Goal: Task Accomplishment & Management: Use online tool/utility

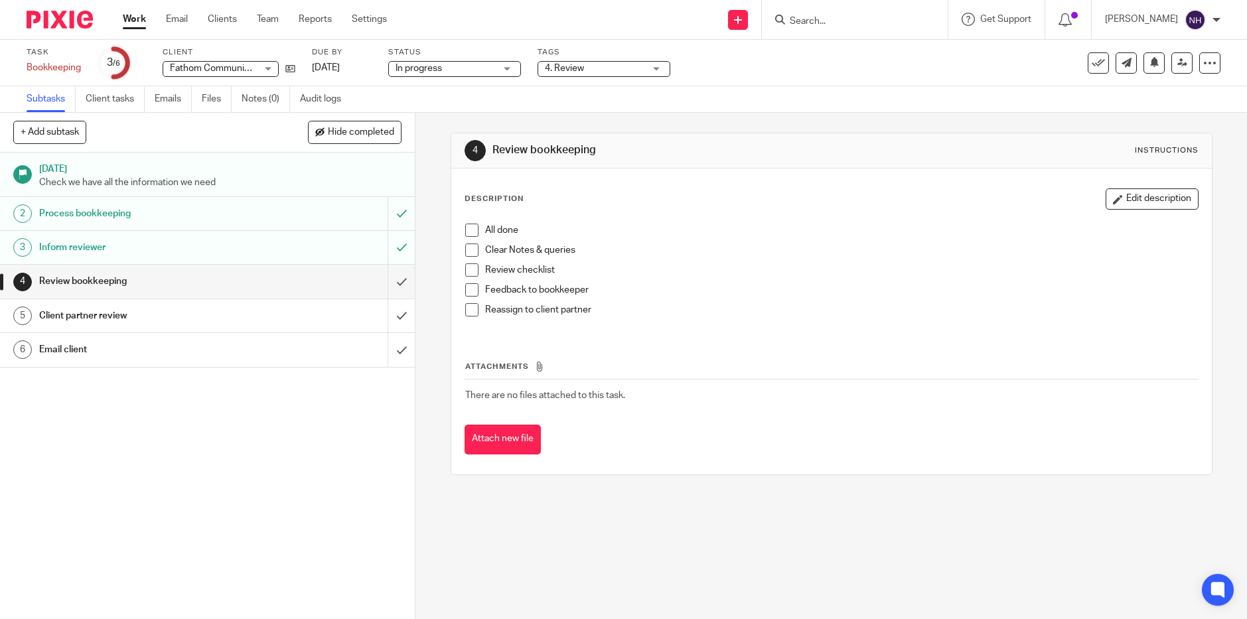
click at [470, 230] on span at bounding box center [471, 230] width 13 height 13
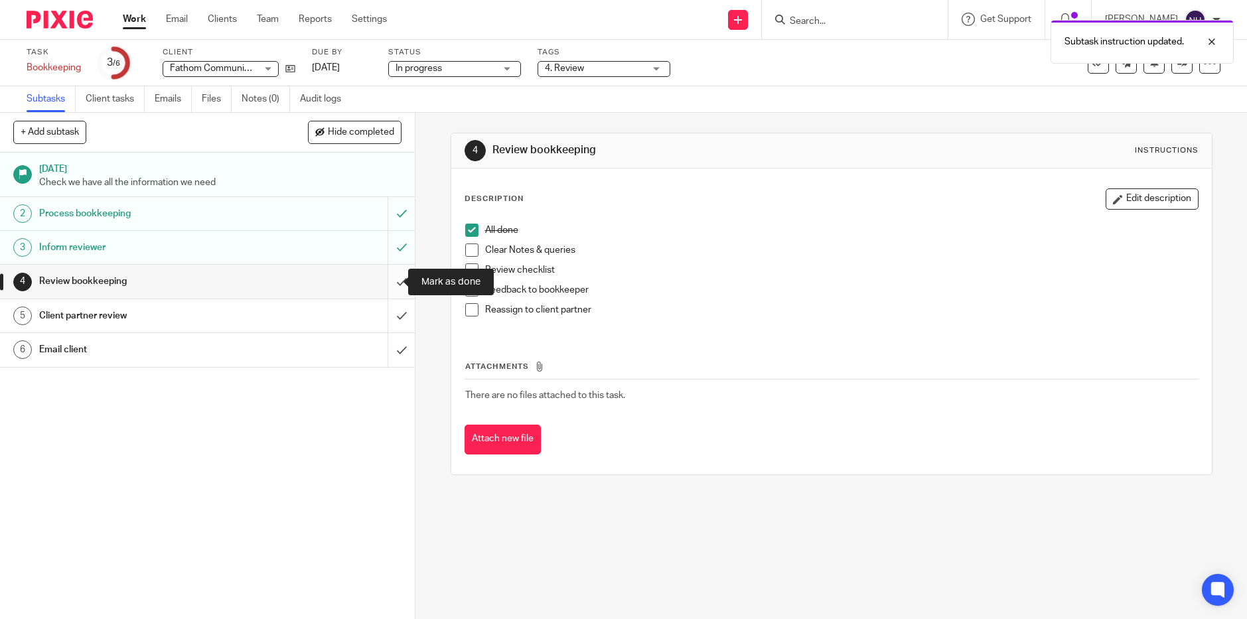
click at [386, 279] on input "submit" at bounding box center [207, 281] width 415 height 33
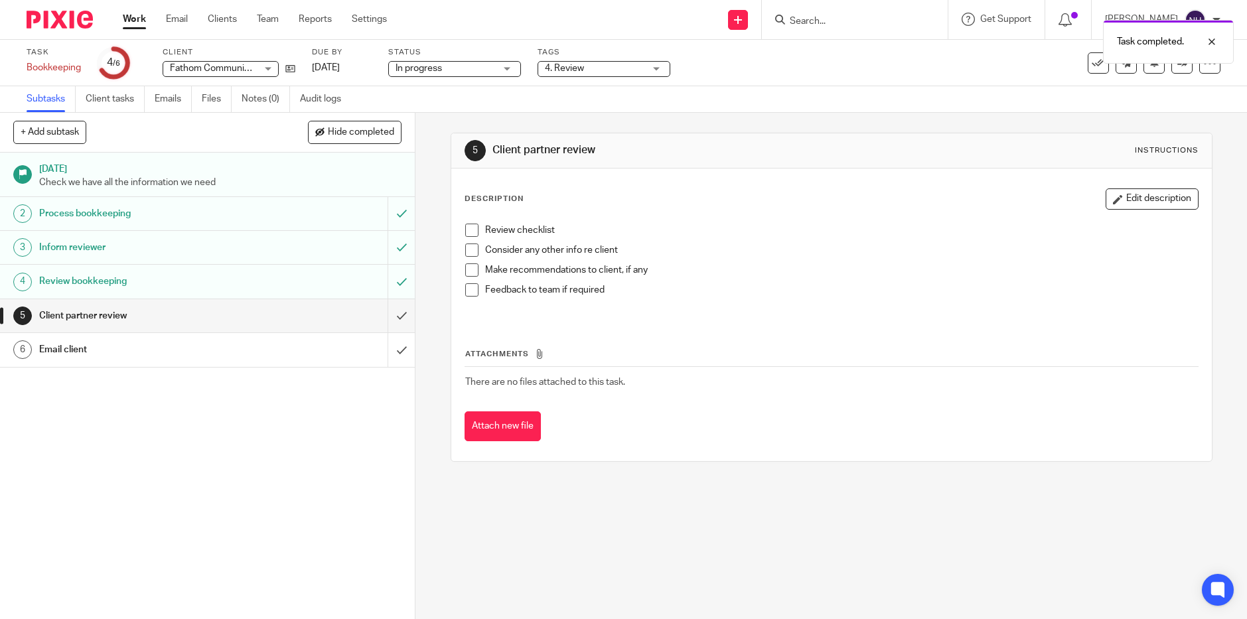
click at [469, 234] on span at bounding box center [471, 230] width 13 height 13
click at [469, 251] on span at bounding box center [471, 250] width 13 height 13
click at [467, 265] on span at bounding box center [471, 269] width 13 height 13
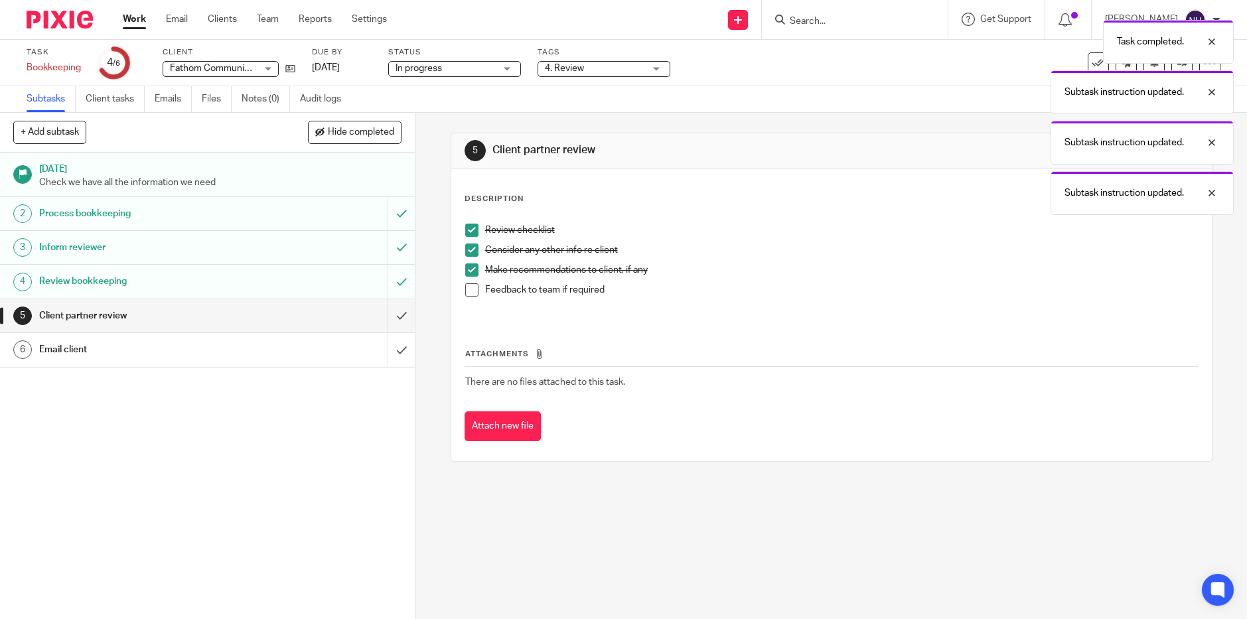
click at [469, 286] on span at bounding box center [471, 289] width 13 height 13
click at [384, 314] on input "submit" at bounding box center [207, 315] width 415 height 33
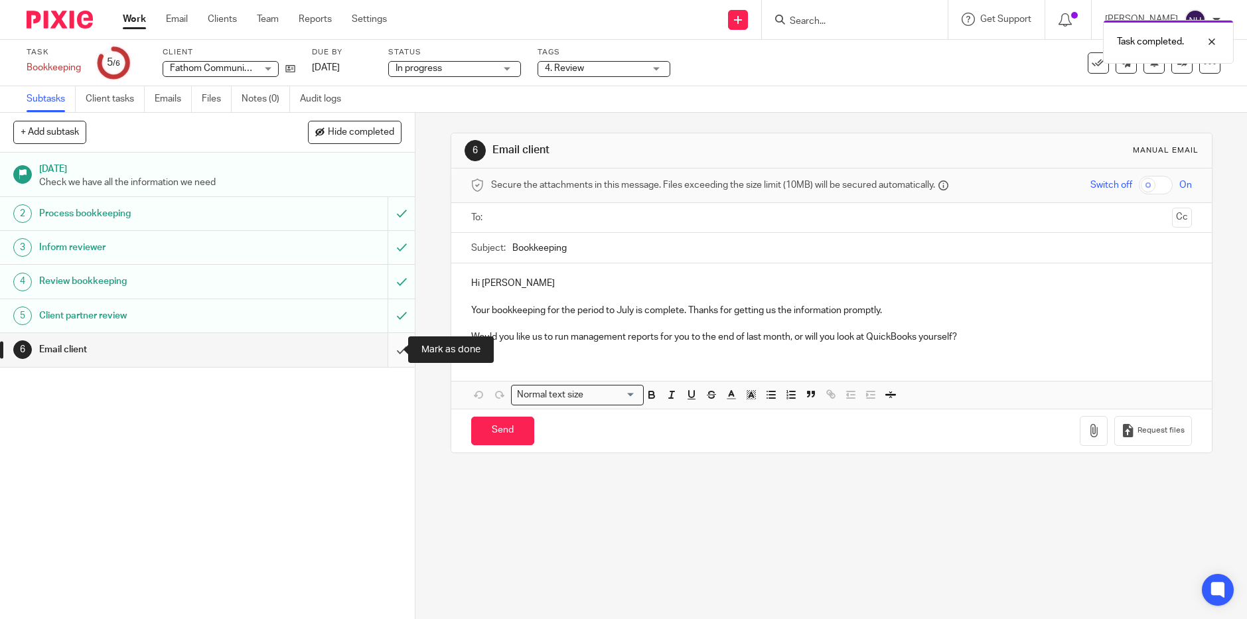
drag, startPoint x: 390, startPoint y: 349, endPoint x: 317, endPoint y: 336, distance: 74.2
click at [390, 349] on input "submit" at bounding box center [207, 349] width 415 height 33
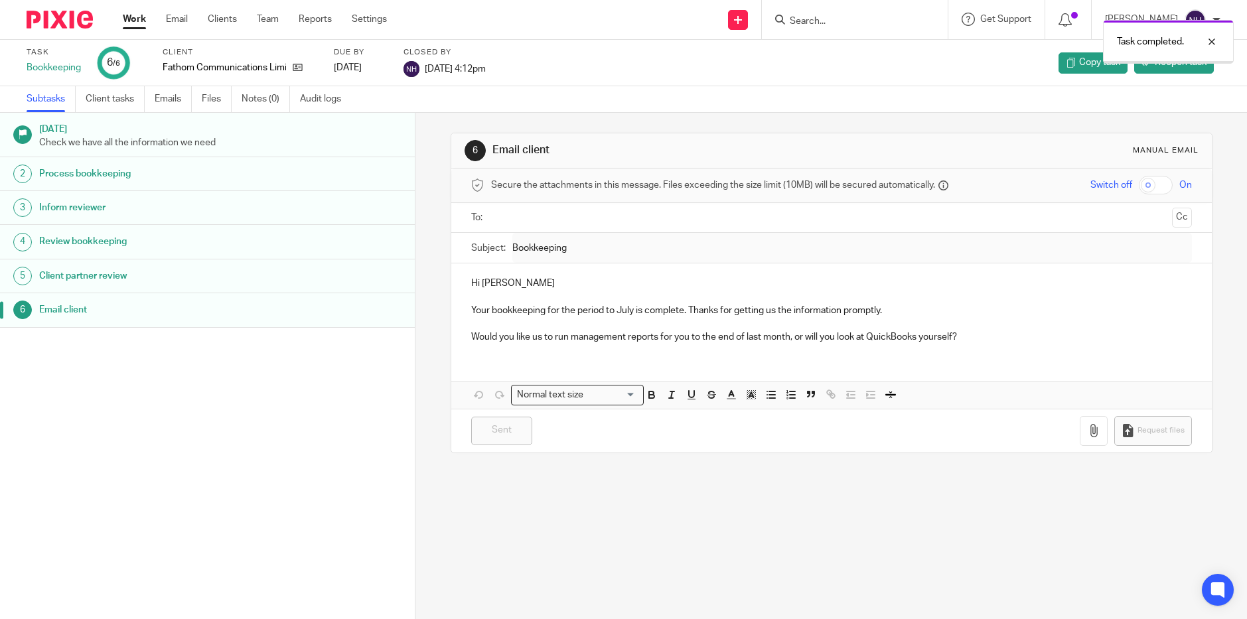
click at [134, 21] on link "Work" at bounding box center [134, 19] width 23 height 13
